Goal: Information Seeking & Learning: Learn about a topic

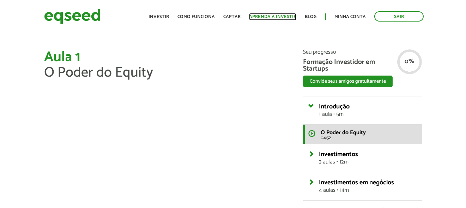
click at [277, 17] on link "Aprenda a investir" at bounding box center [272, 16] width 47 height 5
